Goal: Task Accomplishment & Management: Use online tool/utility

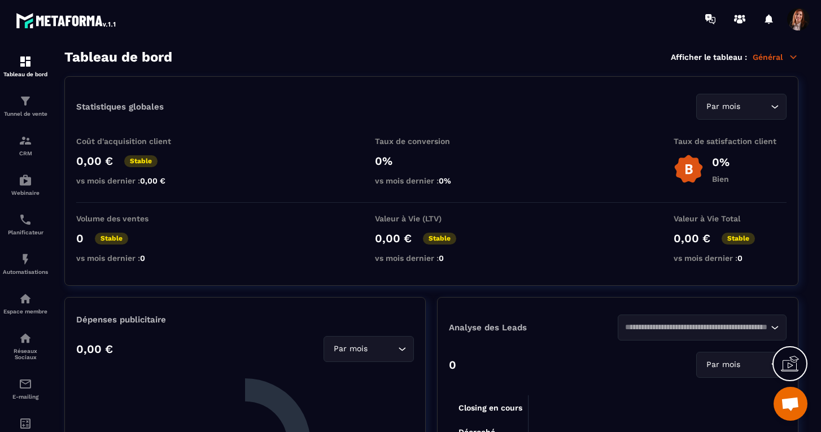
scroll to position [3129, 0]
click at [27, 99] on img at bounding box center [26, 101] width 14 height 14
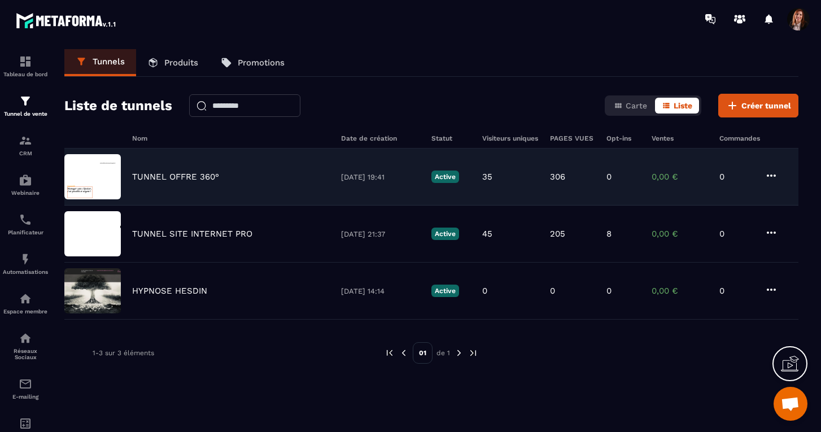
click at [180, 175] on p "TUNNEL OFFRE 360°" at bounding box center [175, 177] width 87 height 10
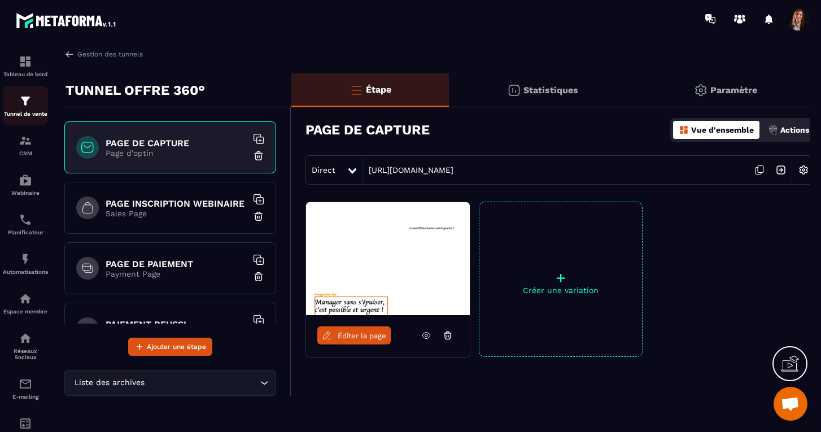
click at [23, 104] on img at bounding box center [26, 101] width 14 height 14
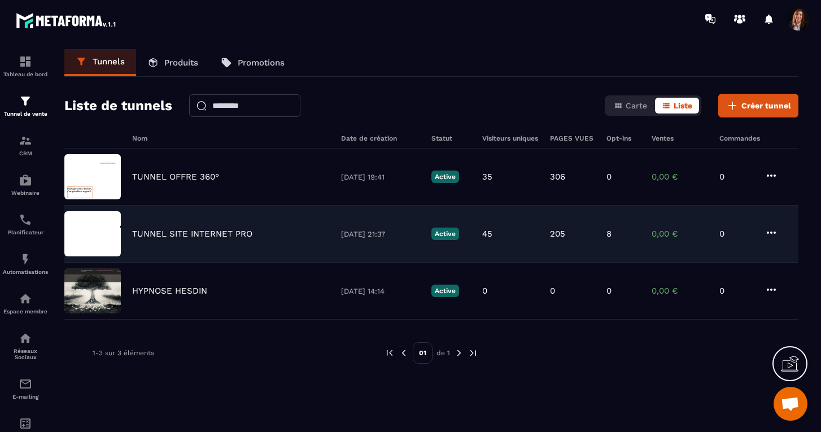
click at [102, 230] on img at bounding box center [92, 233] width 56 height 45
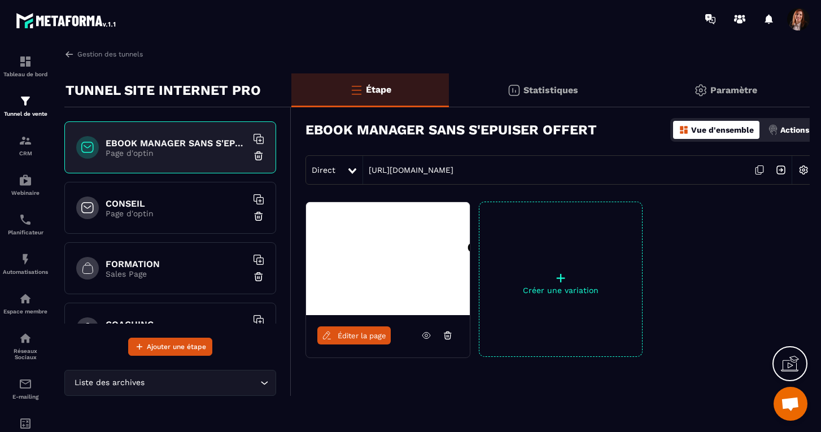
click at [134, 262] on h6 "FORMATION" at bounding box center [176, 264] width 141 height 11
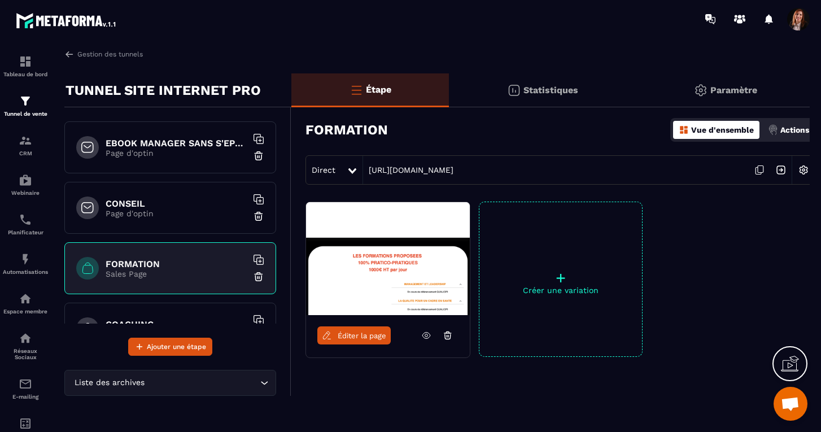
click at [351, 341] on link "Éditer la page" at bounding box center [353, 335] width 73 height 18
